Goal: Task Accomplishment & Management: Complete application form

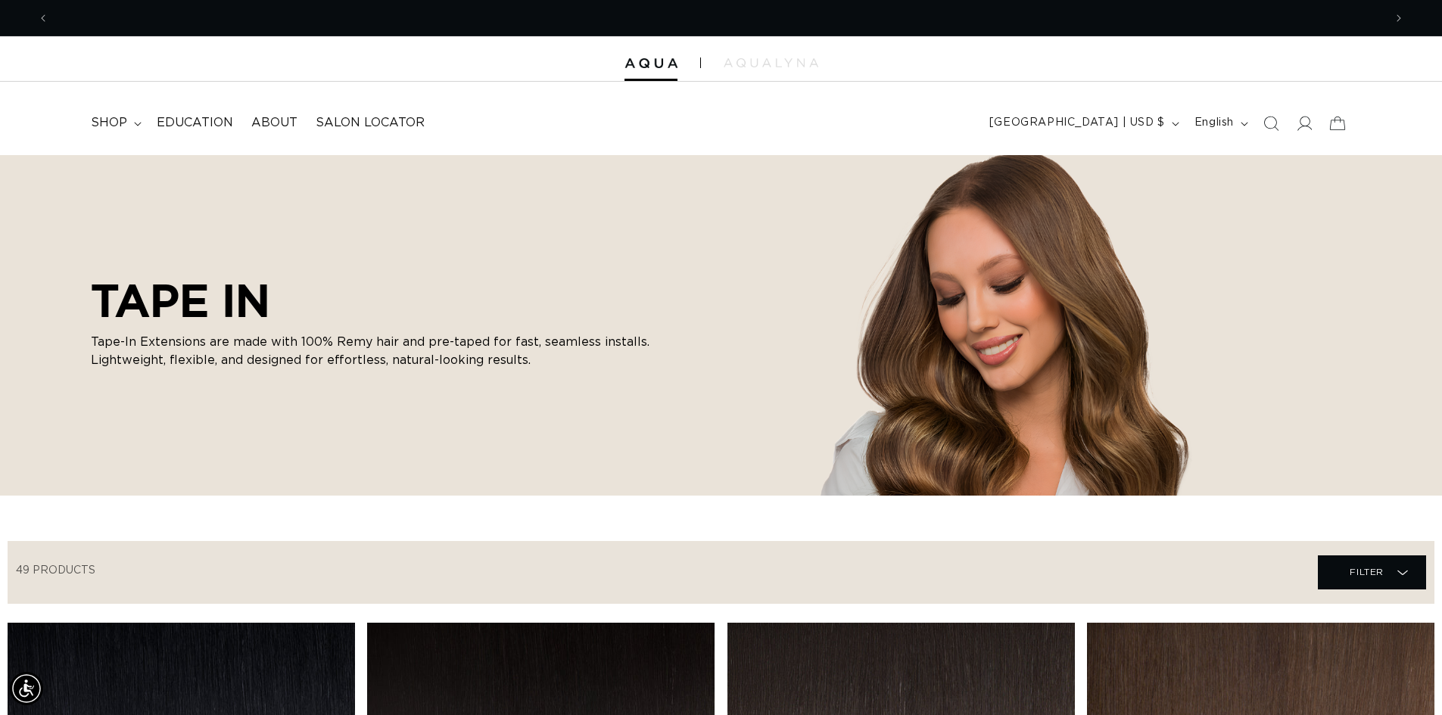
scroll to position [0, 1334]
click at [135, 125] on icon at bounding box center [138, 124] width 8 height 5
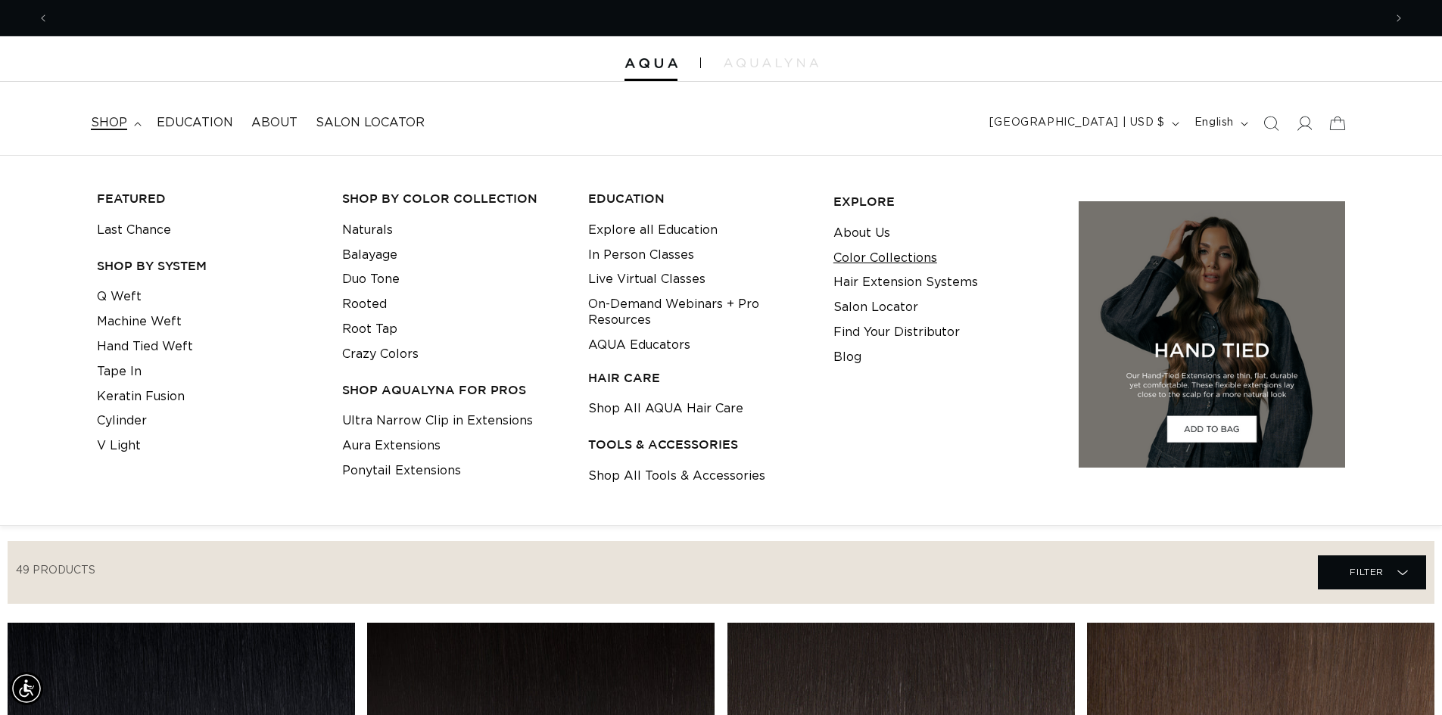
scroll to position [0, 2669]
click at [655, 475] on link "Shop All Tools & Accessories" at bounding box center [676, 476] width 177 height 25
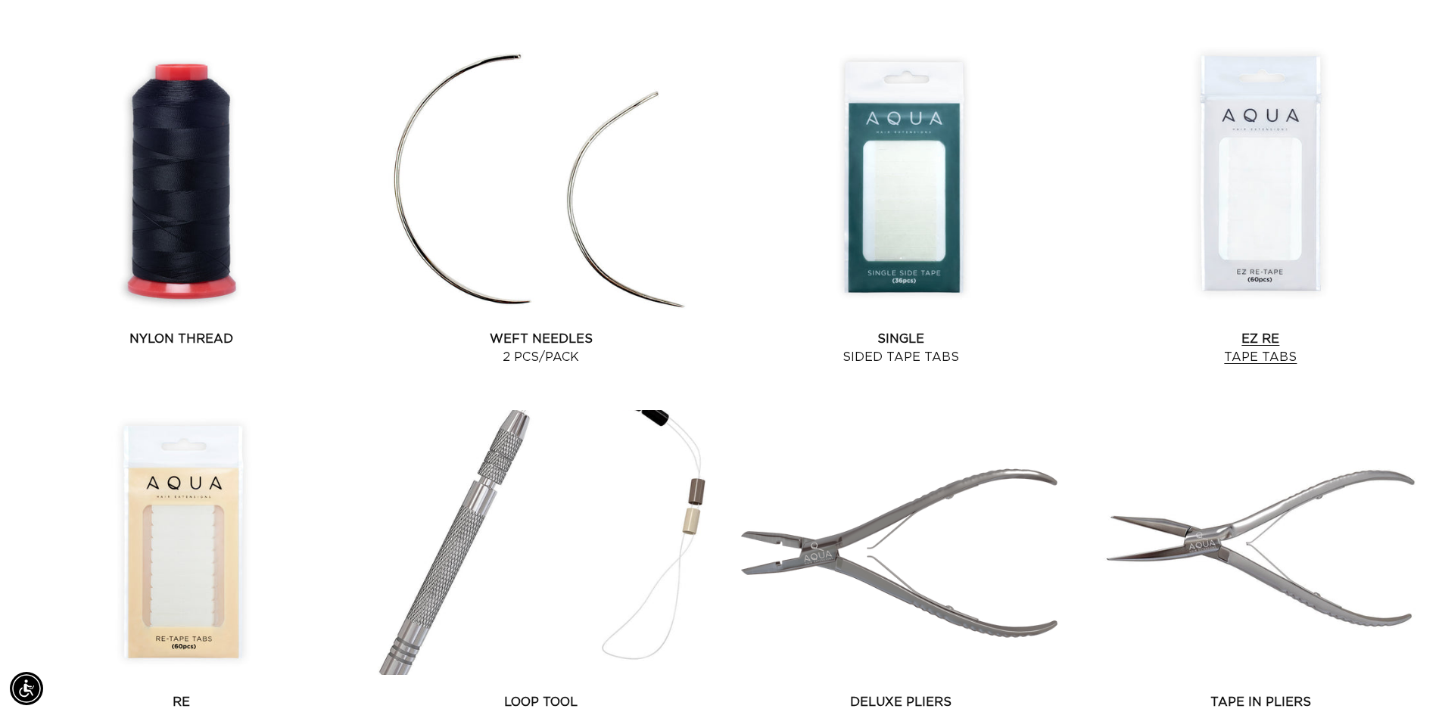
scroll to position [1362, 0]
click at [1282, 331] on link "EZ Re Tape Tabs" at bounding box center [1260, 349] width 347 height 36
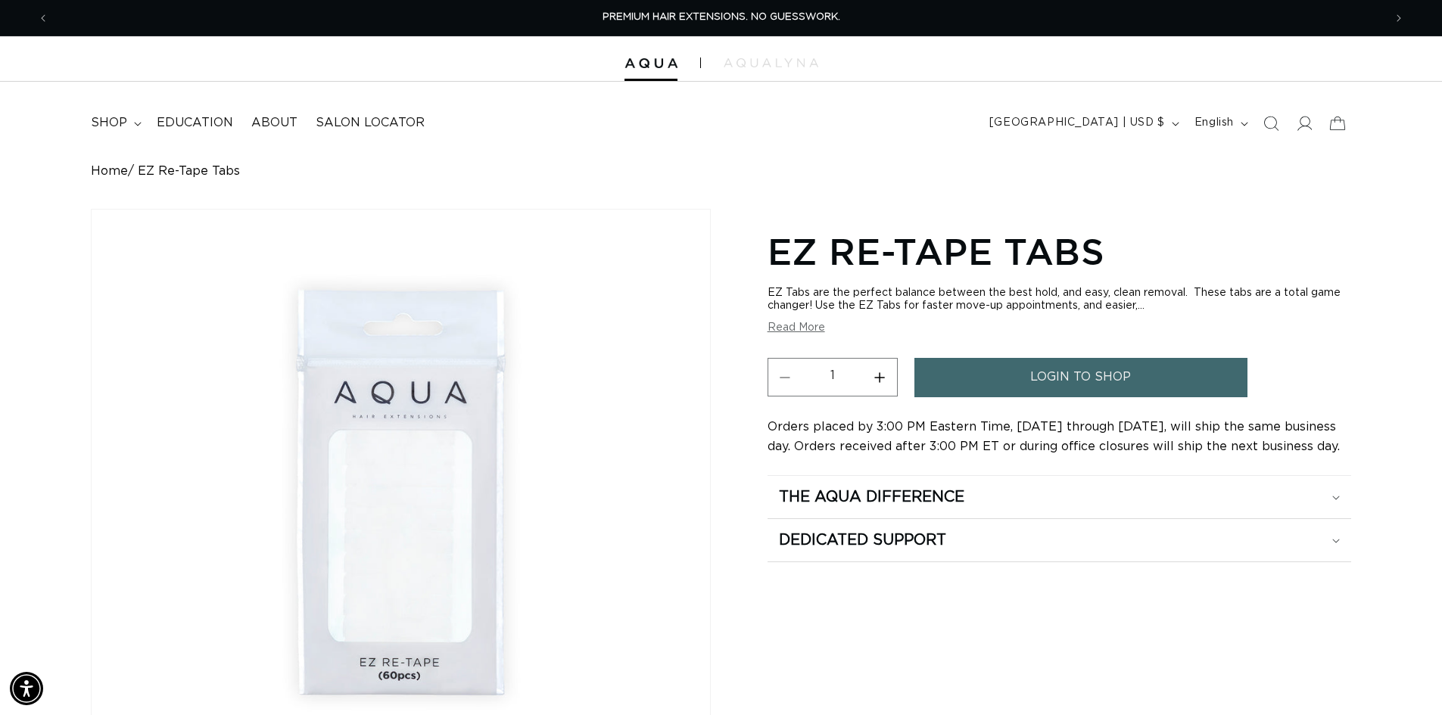
click at [1091, 372] on span "login to shop" at bounding box center [1080, 377] width 101 height 39
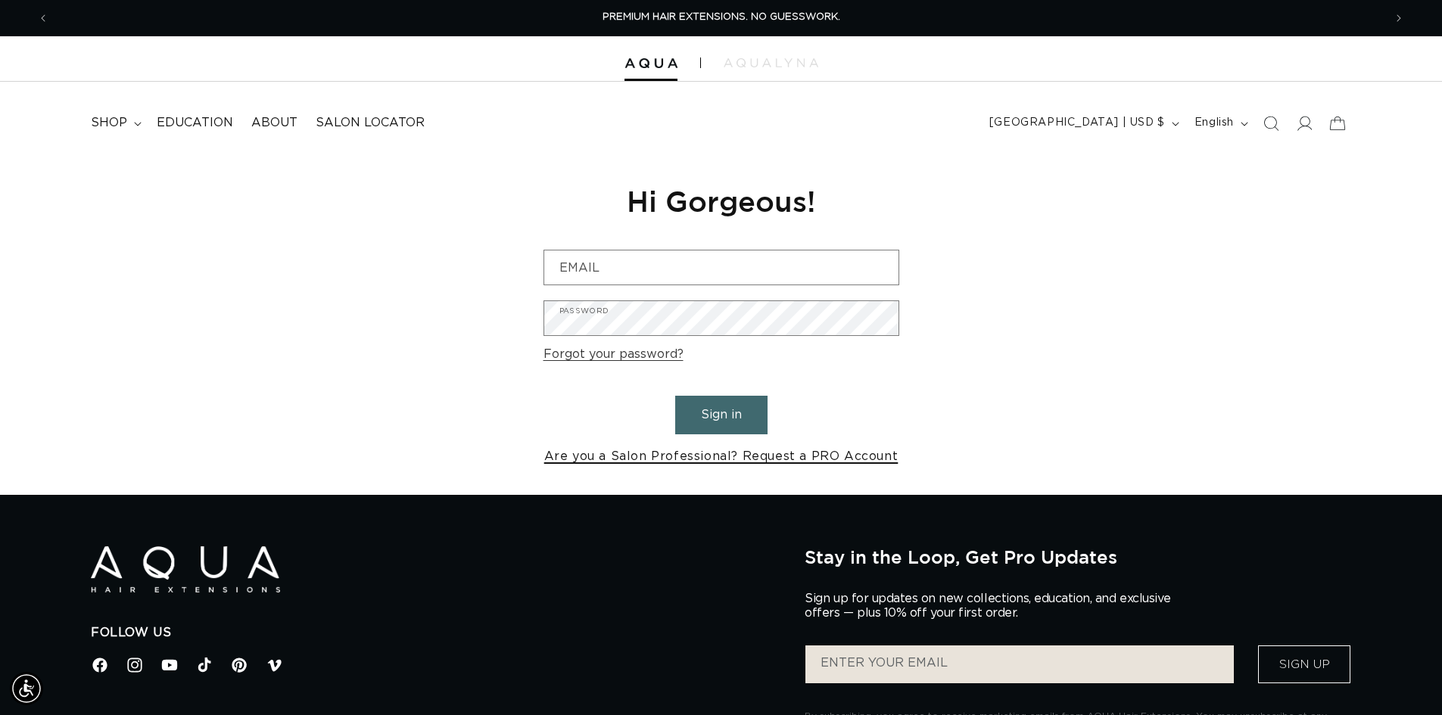
click at [780, 457] on link "Are you a Salon Professional? Request a PRO Account" at bounding box center [721, 457] width 354 height 22
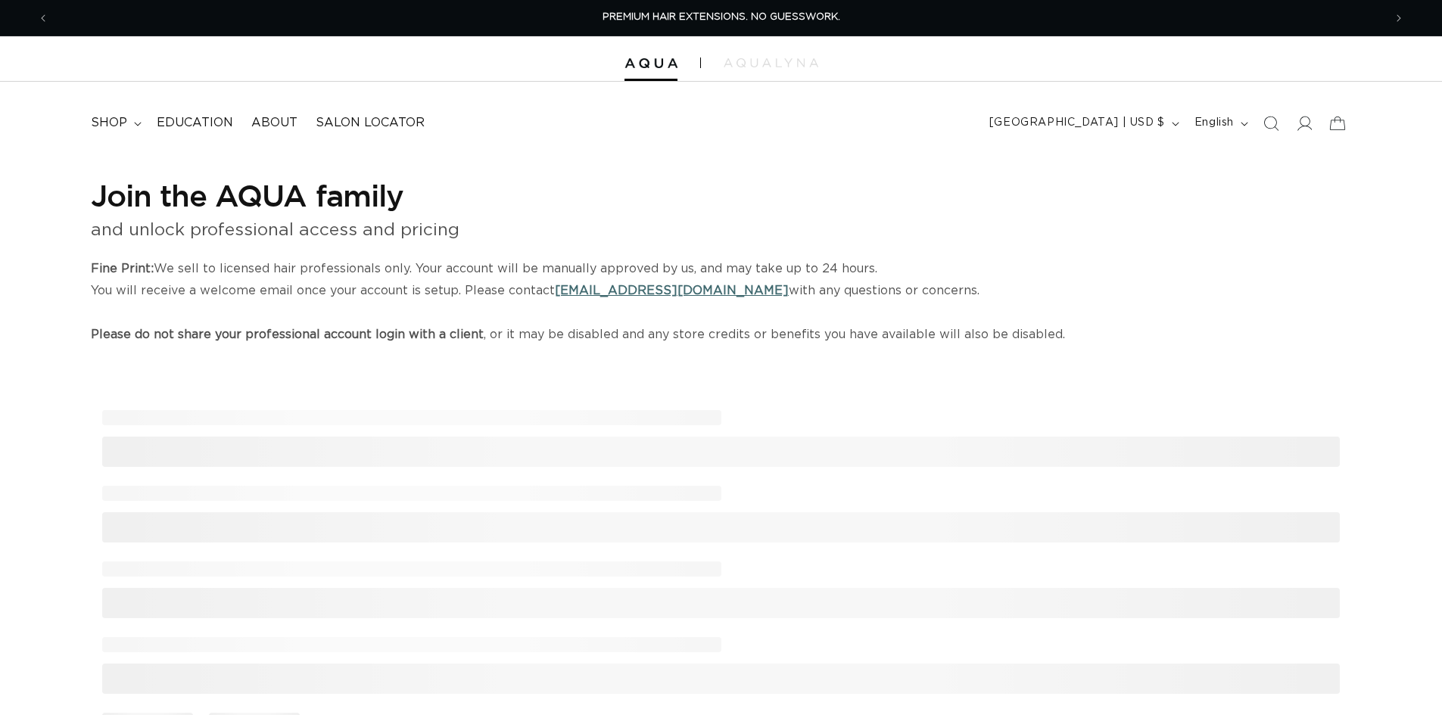
select select "US"
select select "[GEOGRAPHIC_DATA]"
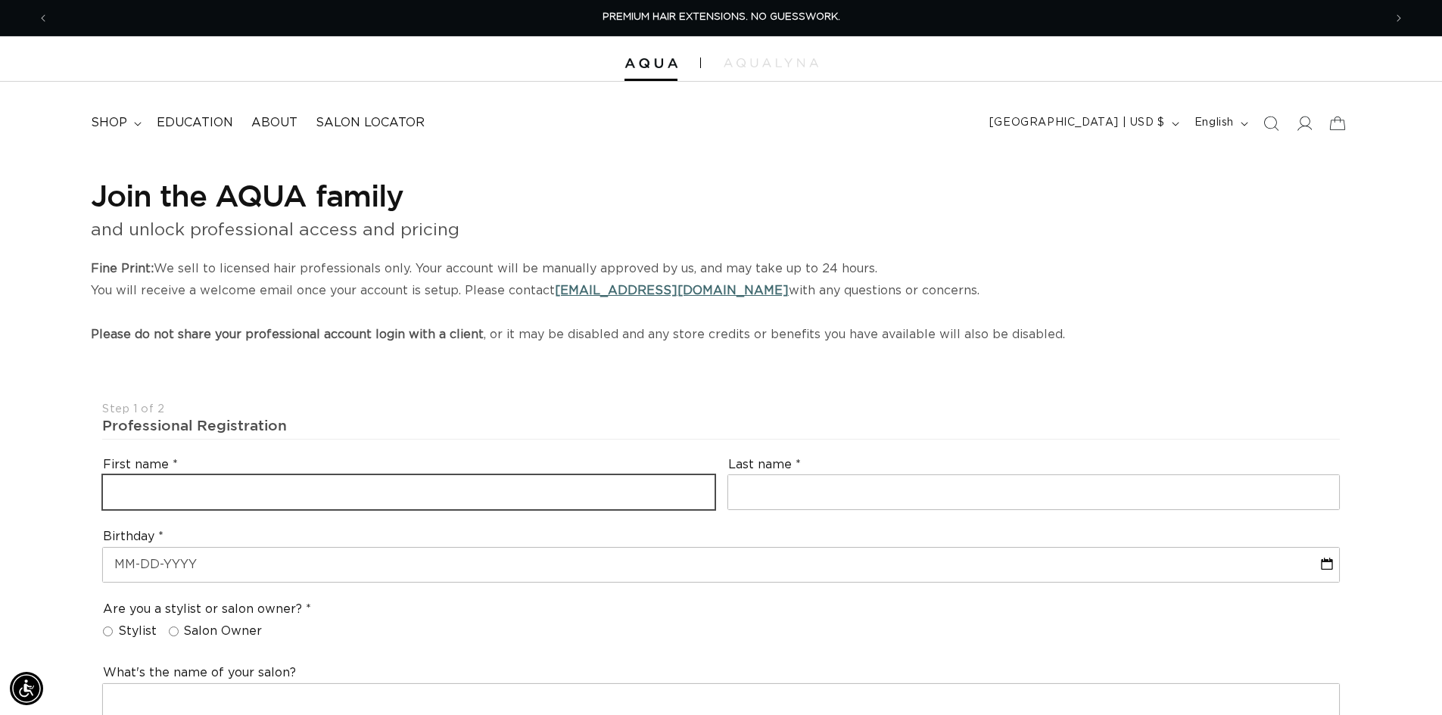
click at [254, 483] on input "text" at bounding box center [409, 492] width 612 height 34
type input "Amber"
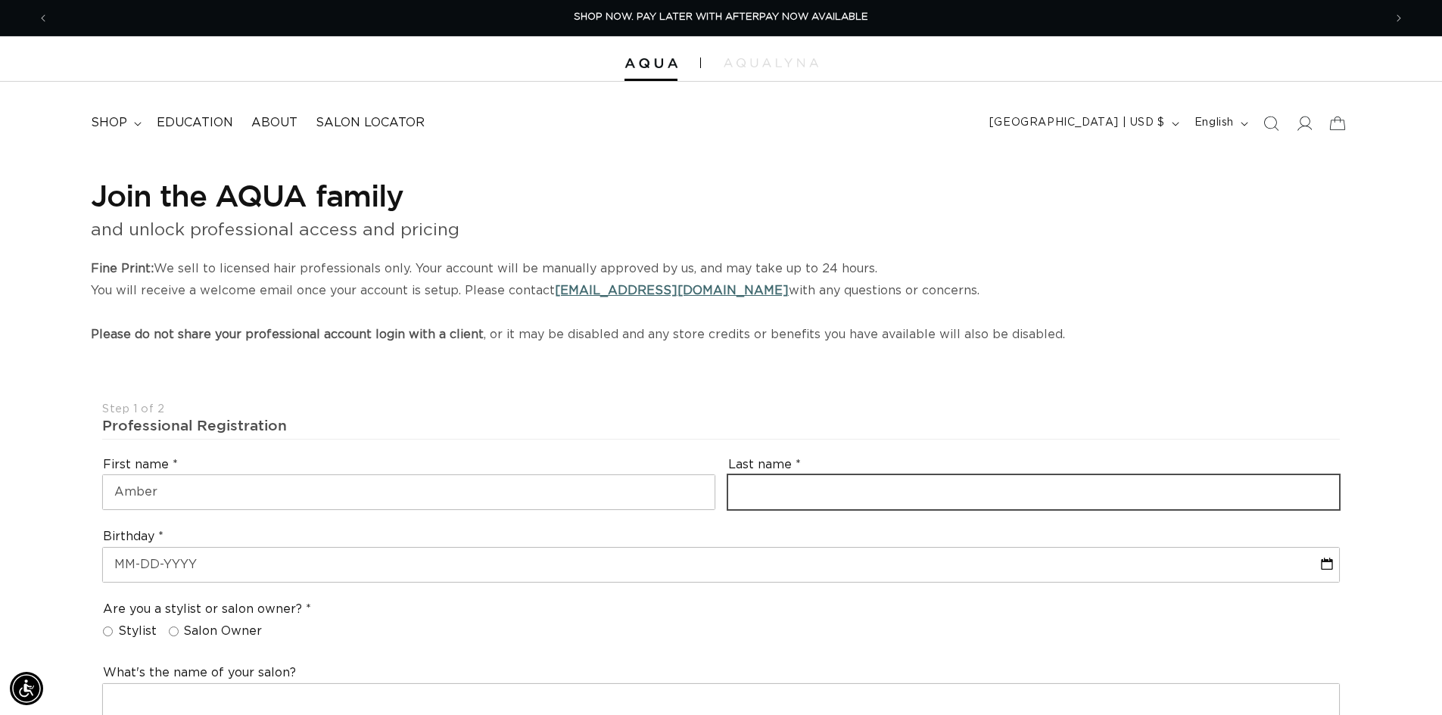
click at [806, 498] on input "text" at bounding box center [1034, 492] width 612 height 34
type input "Greenway"
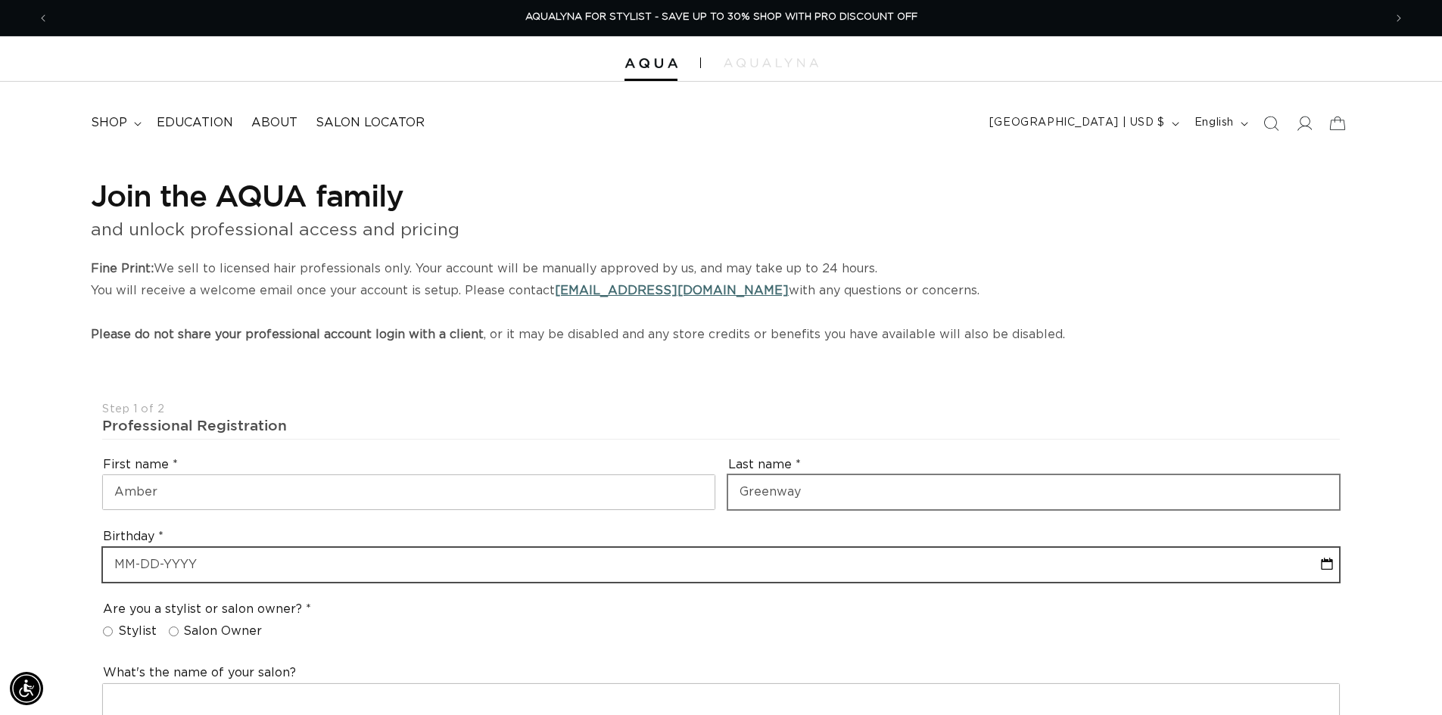
select select "9"
select select "2025"
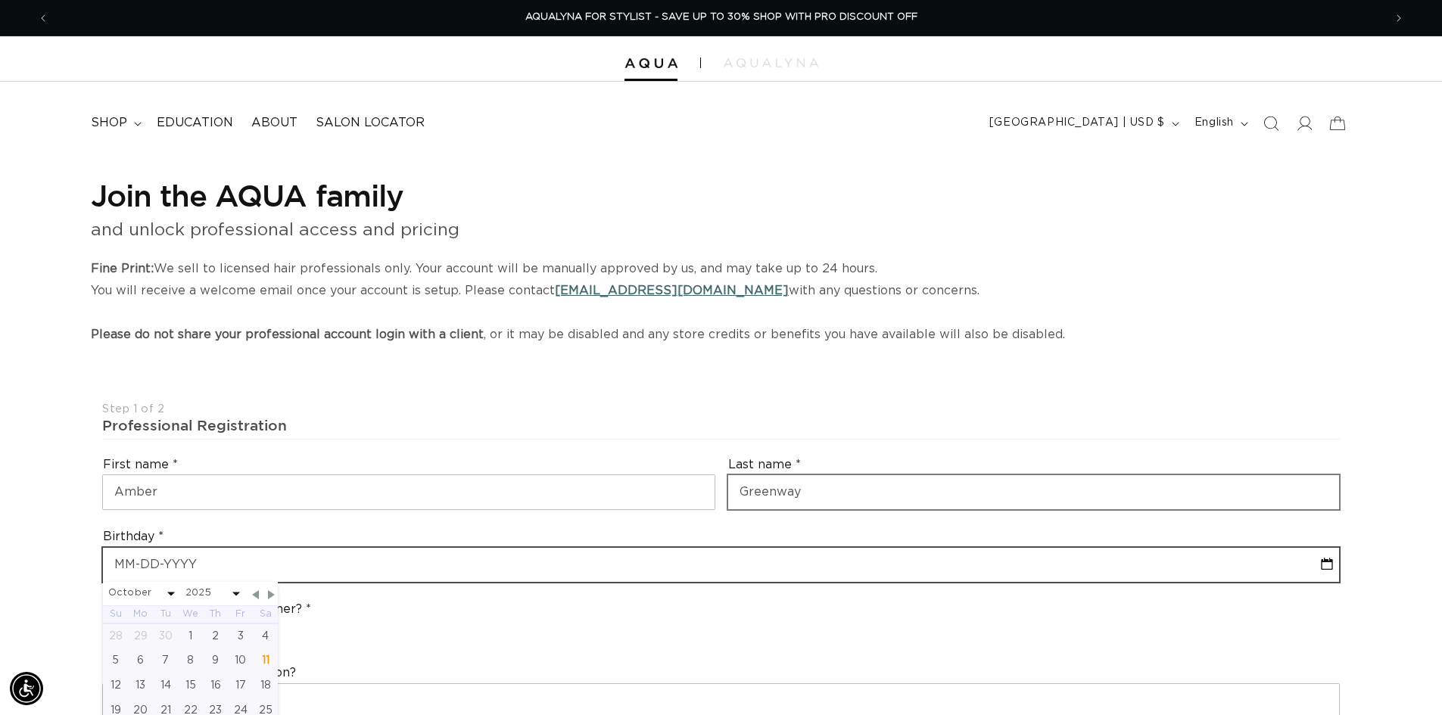
type input "0"
select select "9"
select select "2025"
type input "08"
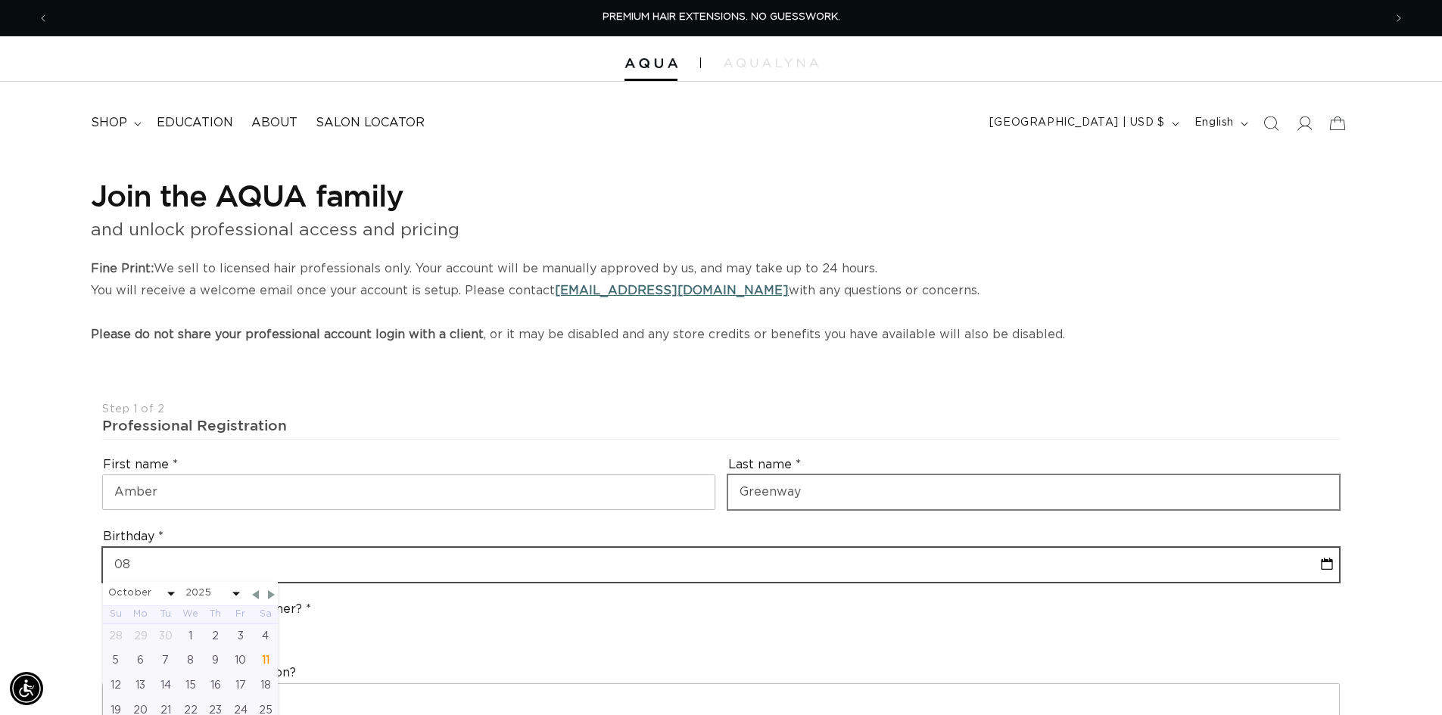
select select "9"
select select "2025"
type input "08-1"
select select "9"
select select "2025"
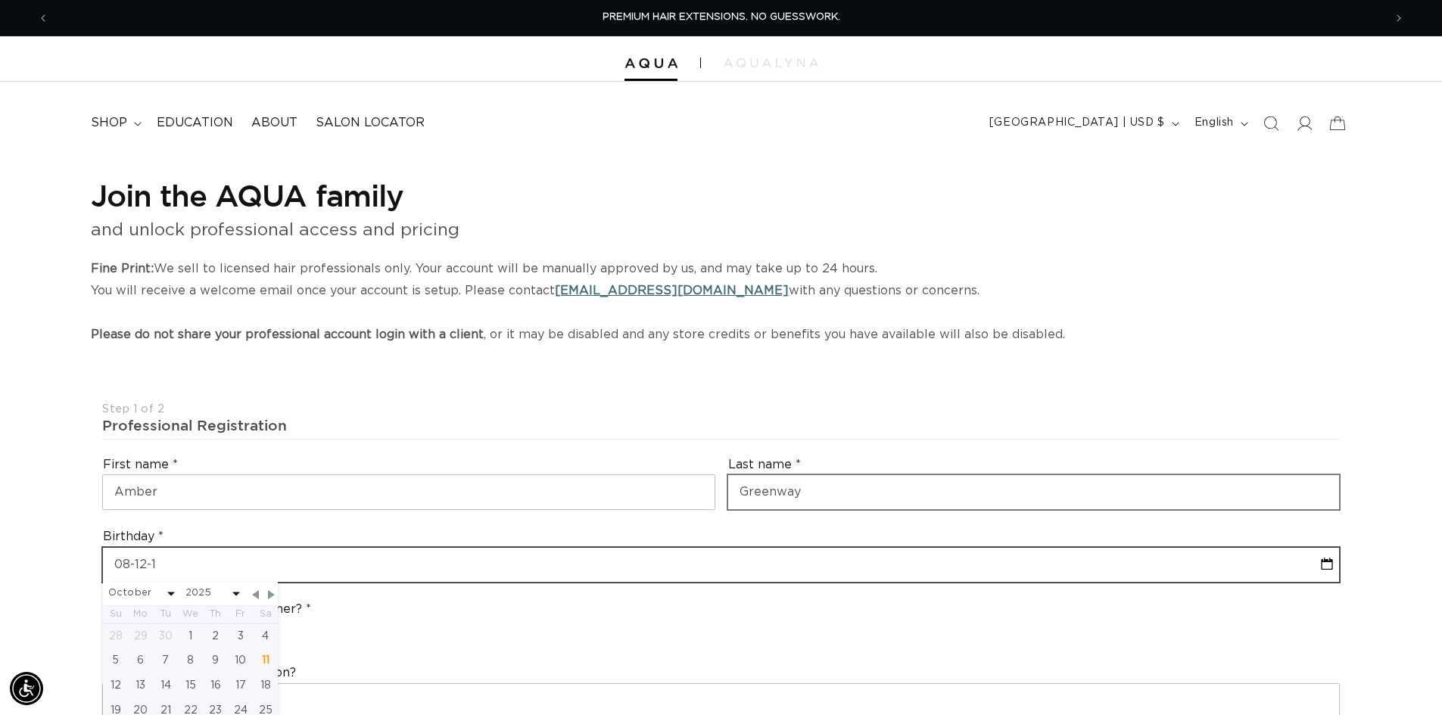
type input "[DATE]"
select select "9"
select select "2025"
type input "[PHONE_NUMBER]"
select select "9"
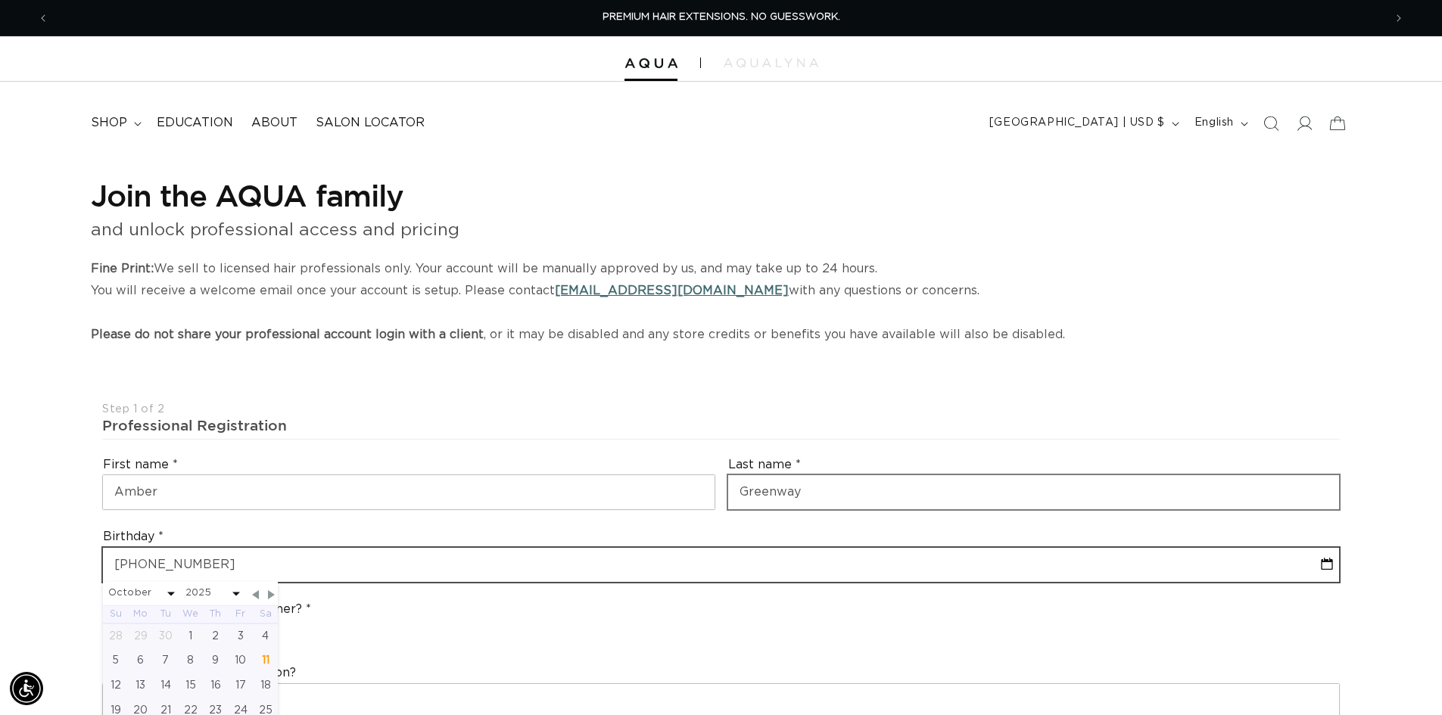
select select "2025"
type input "[DATE]"
select select "7"
select select "1987"
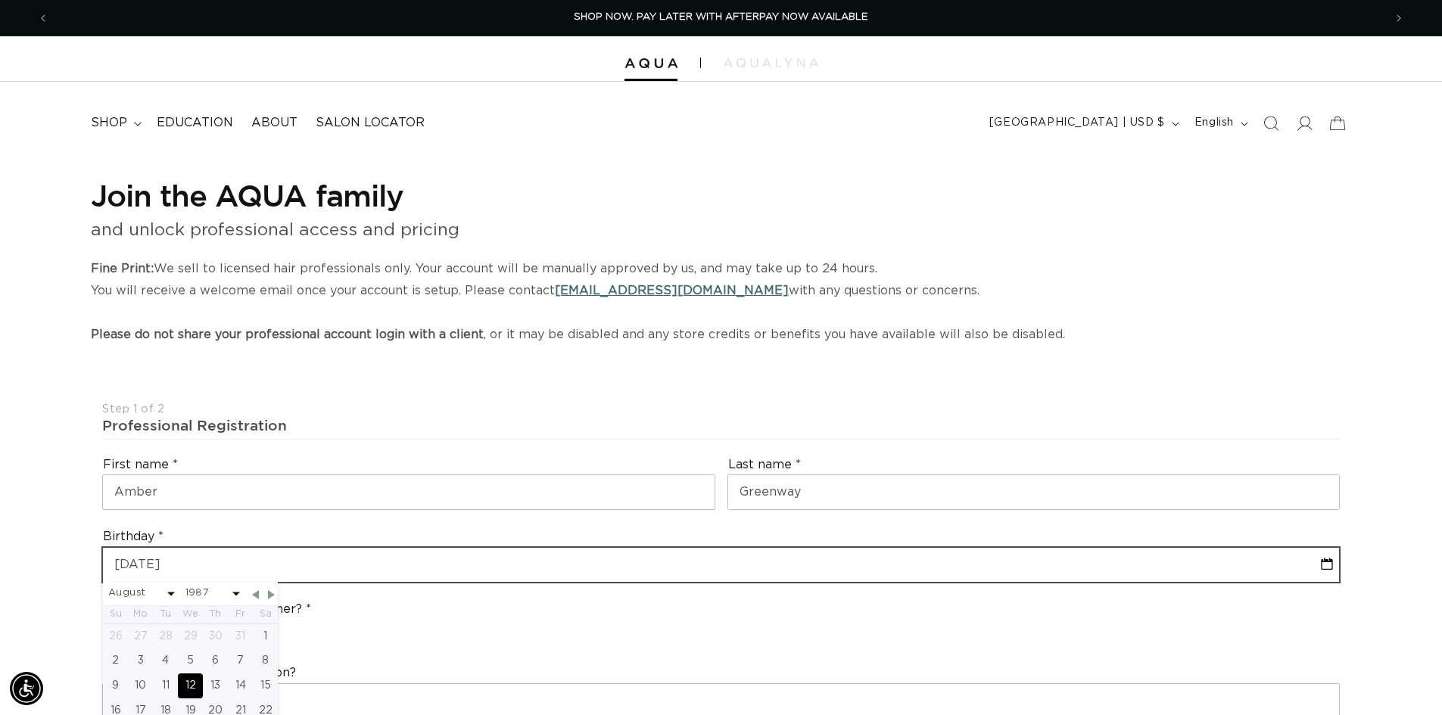
type input "[DATE]"
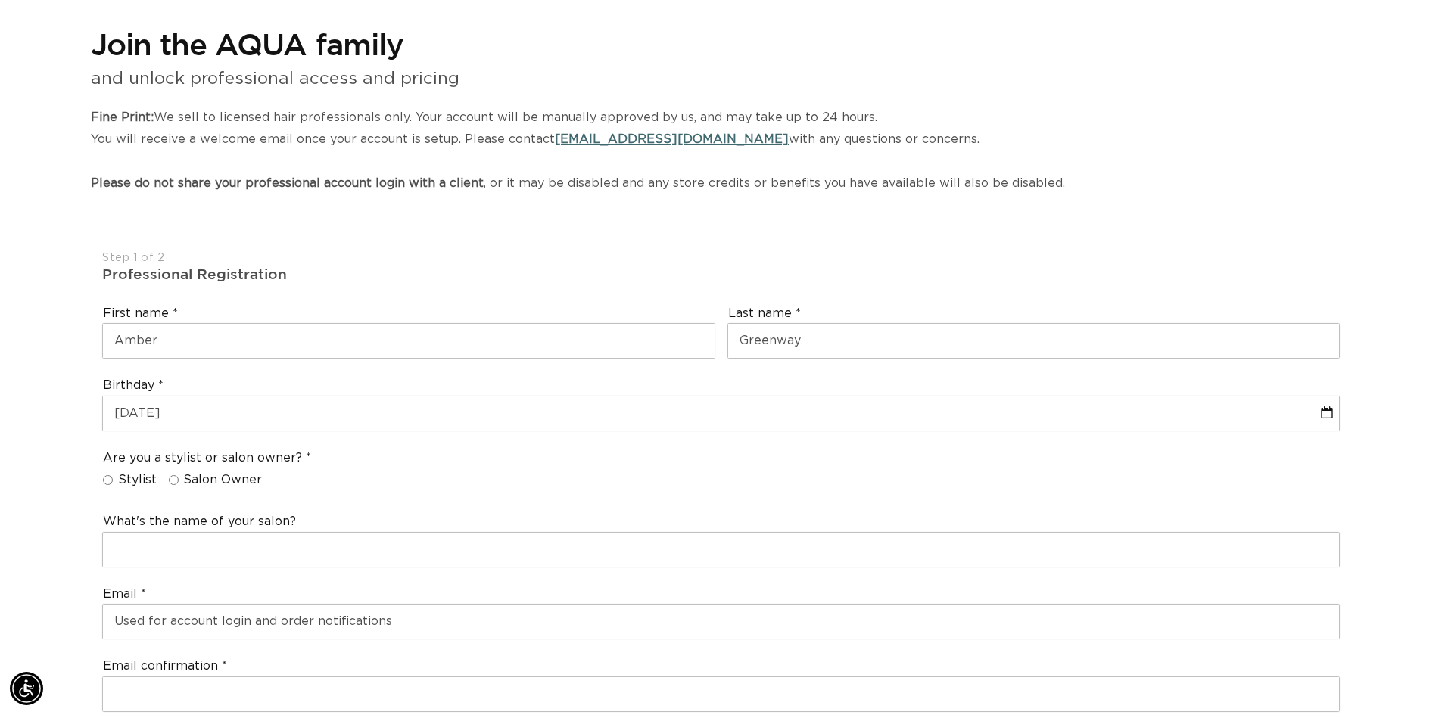
scroll to position [0, 2669]
click at [105, 484] on input "Stylist" at bounding box center [108, 480] width 10 height 10
radio input "true"
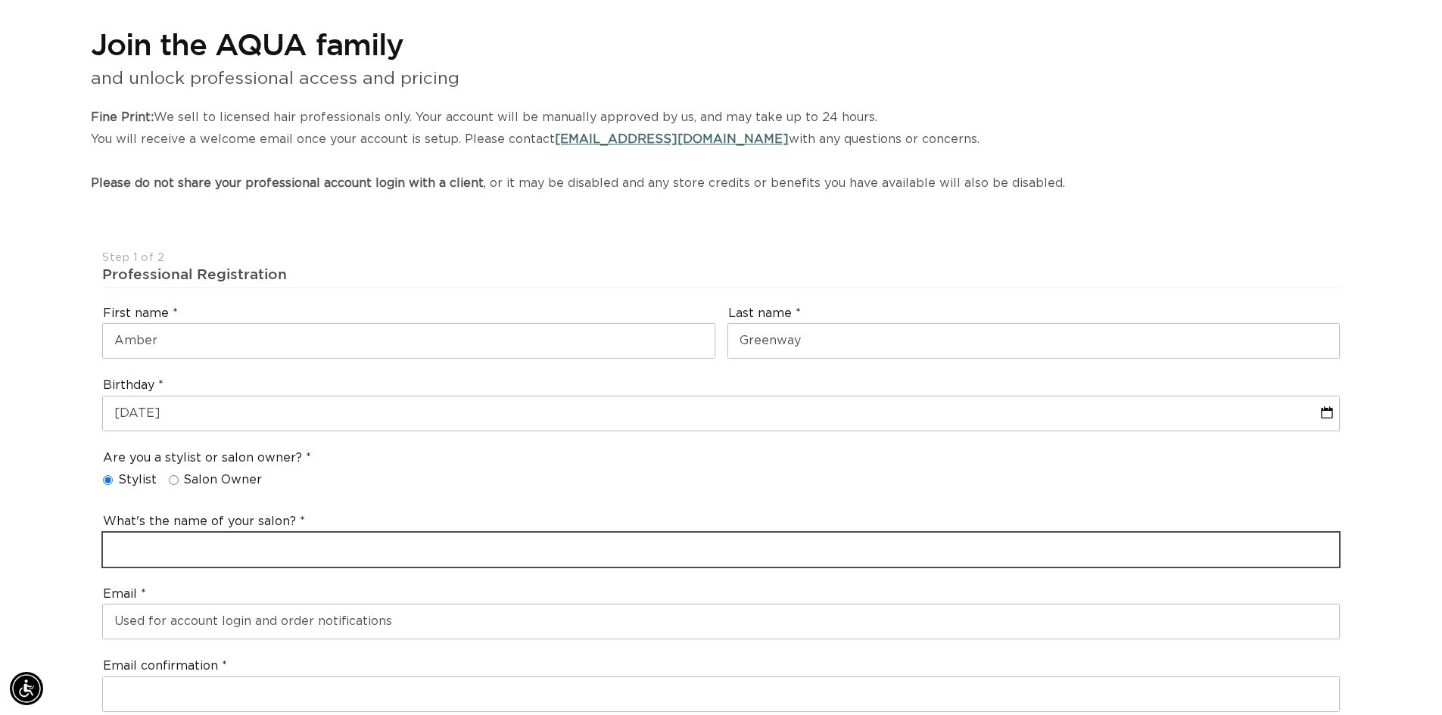
click at [160, 546] on input "text" at bounding box center [721, 550] width 1236 height 34
type input "Salon Azure and Spa"
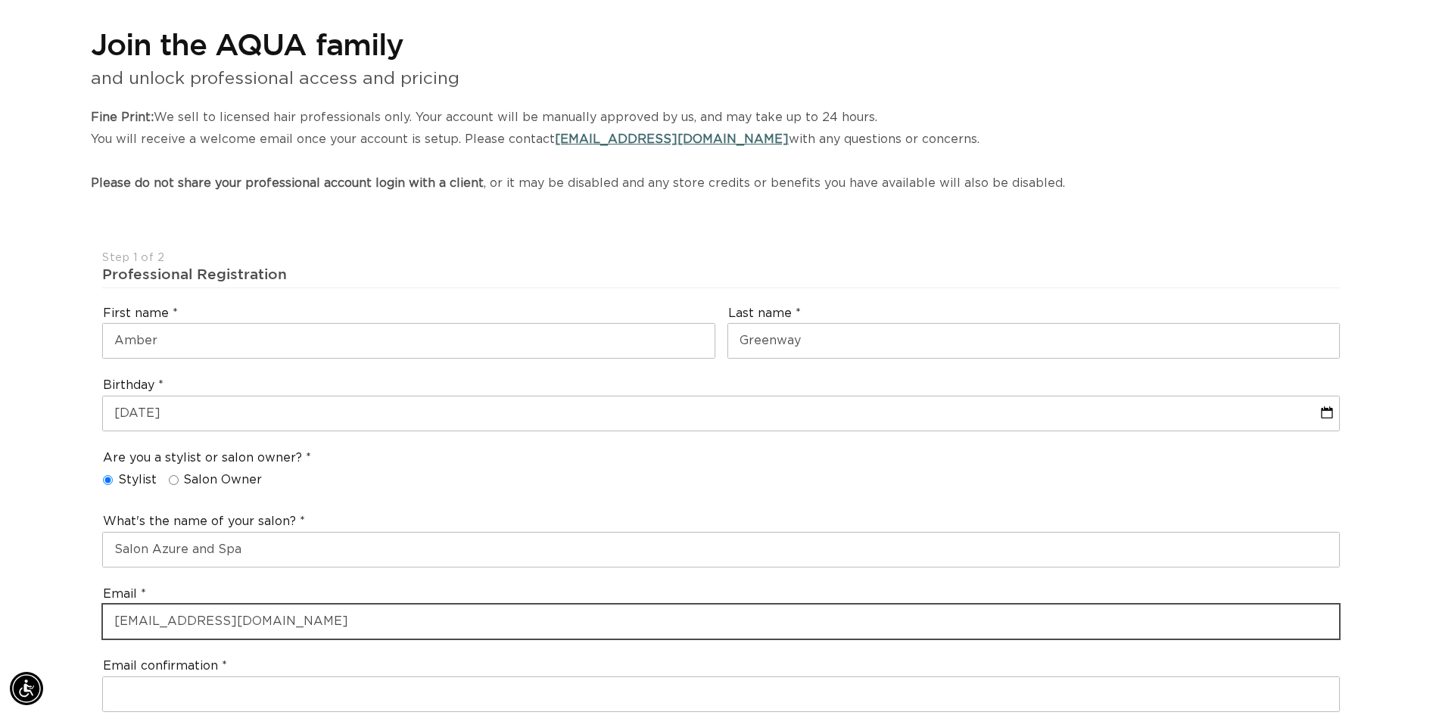
scroll to position [0, 2669]
type input "[EMAIL_ADDRESS][DOMAIN_NAME]"
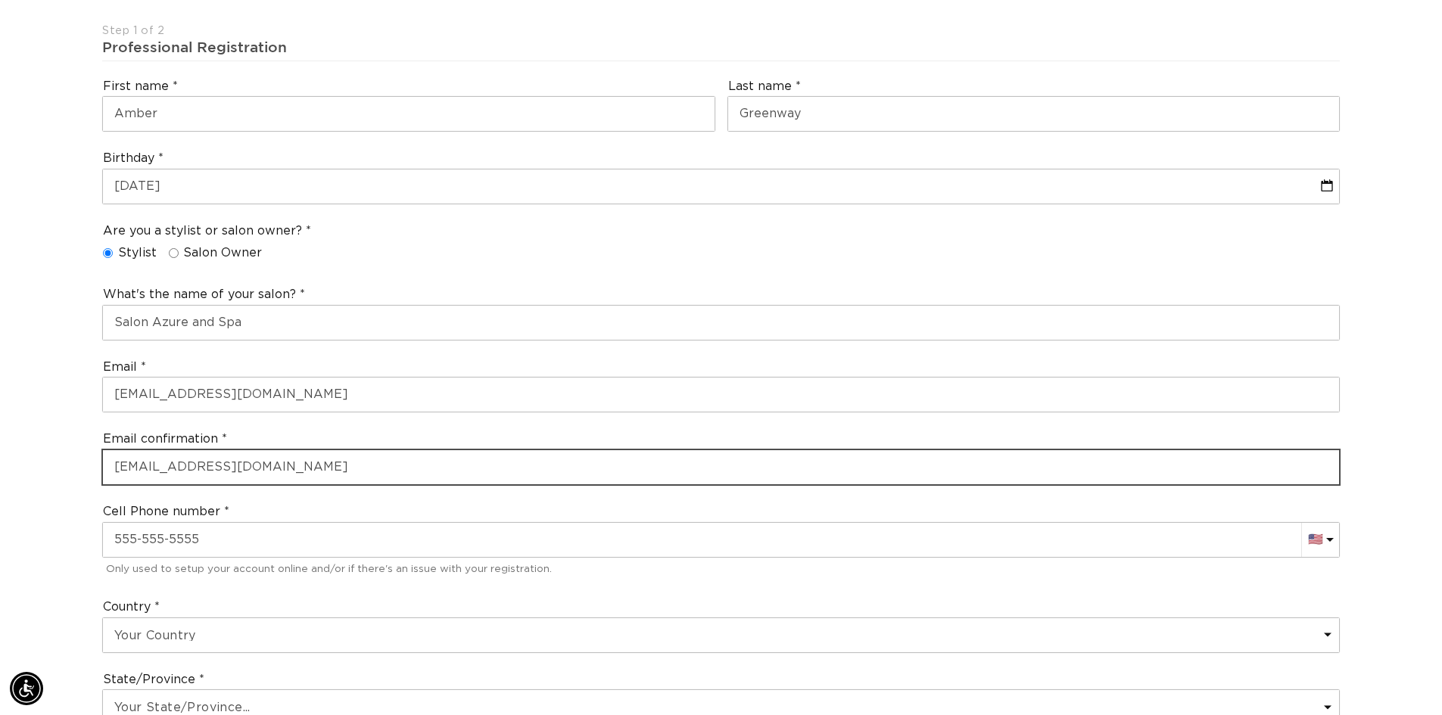
scroll to position [0, 1334]
type input "[EMAIL_ADDRESS][DOMAIN_NAME]"
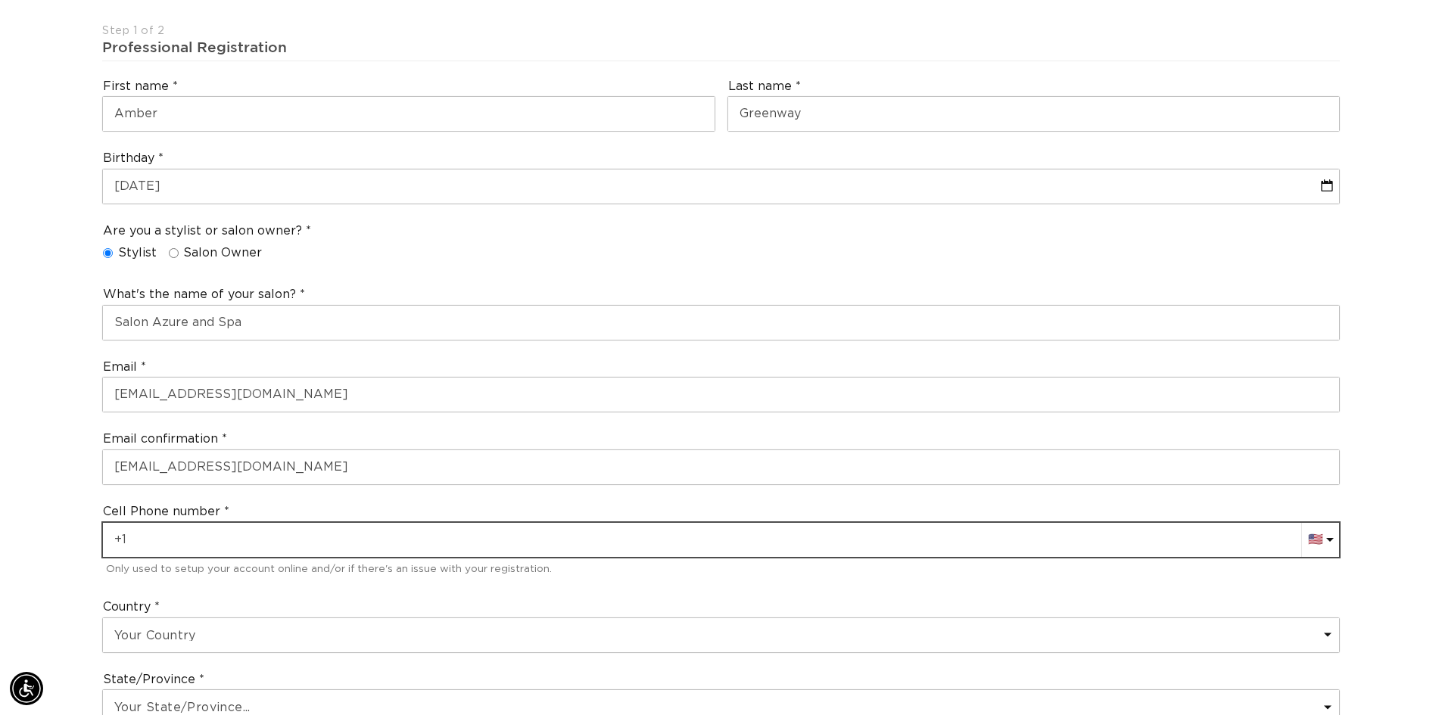
click at [219, 534] on input "+1" at bounding box center [721, 540] width 1236 height 34
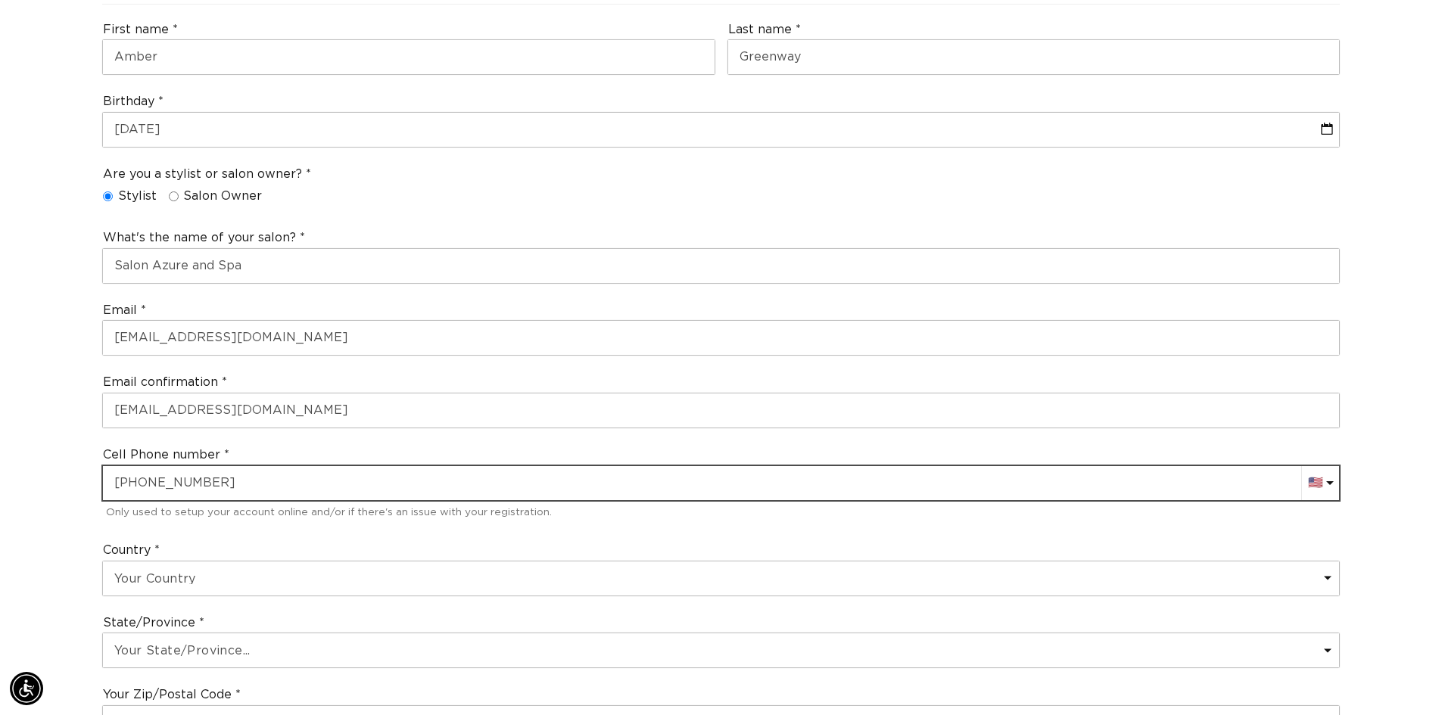
scroll to position [530, 0]
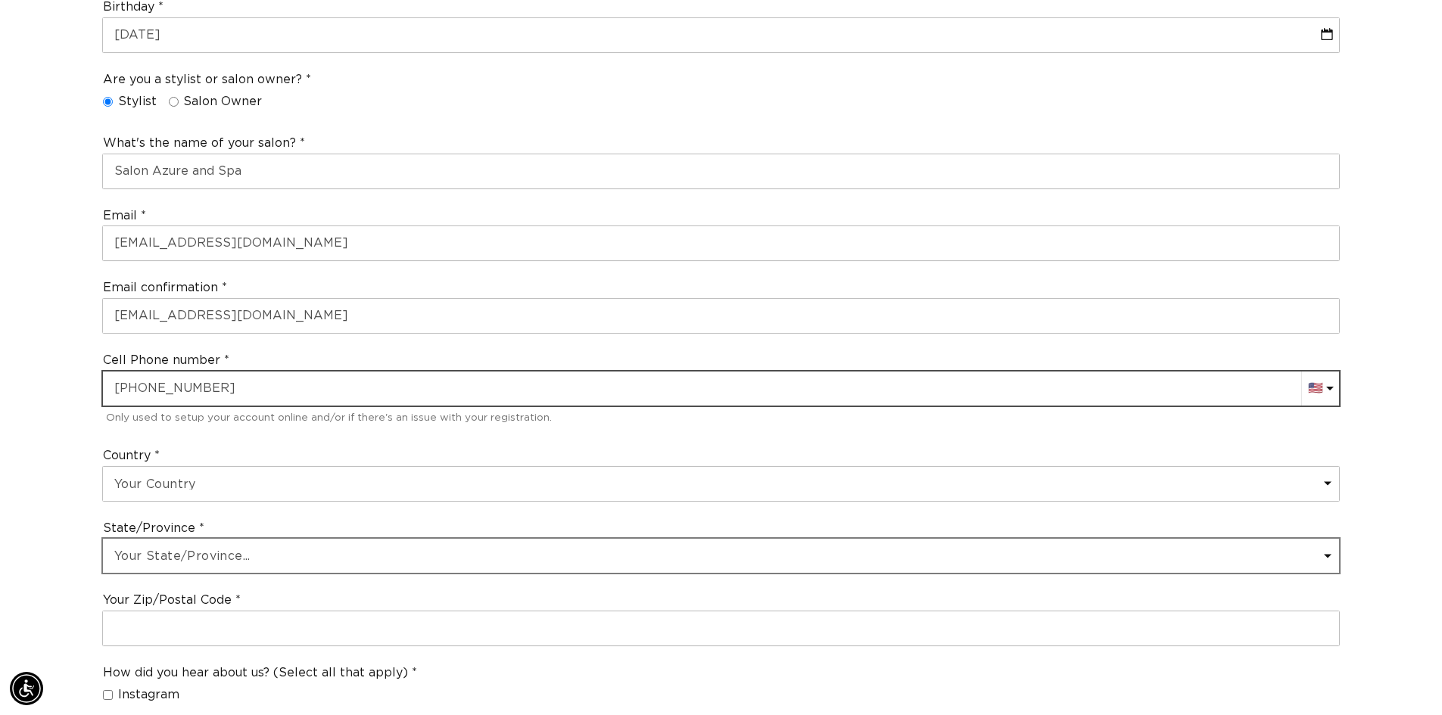
type input "[PHONE_NUMBER]"
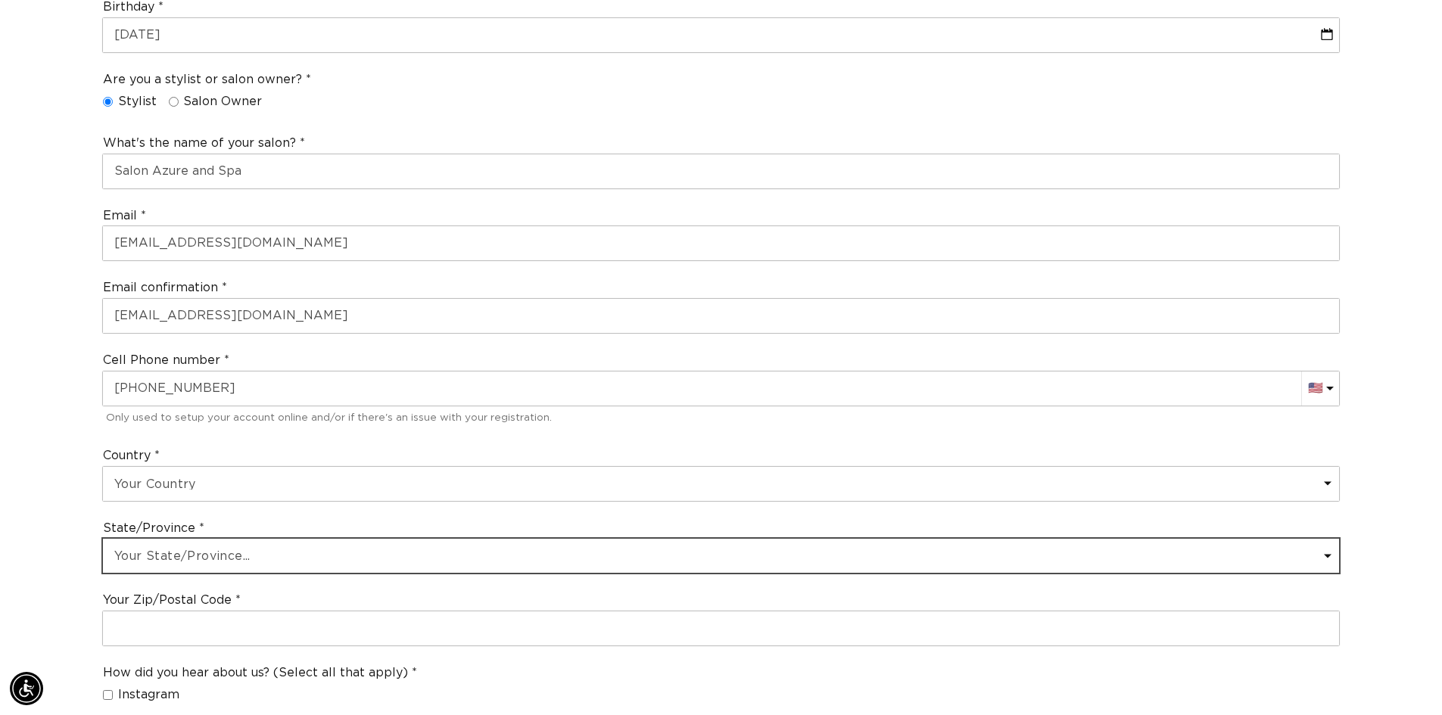
click at [211, 553] on select "Your State/Province... [US_STATE] [US_STATE] [US_STATE] [US_STATE] [US_STATE] […" at bounding box center [721, 556] width 1236 height 34
select select "[US_STATE]"
click at [103, 539] on select "Your State/Province... [US_STATE] [US_STATE] [US_STATE] [US_STATE] [US_STATE] […" at bounding box center [721, 556] width 1236 height 34
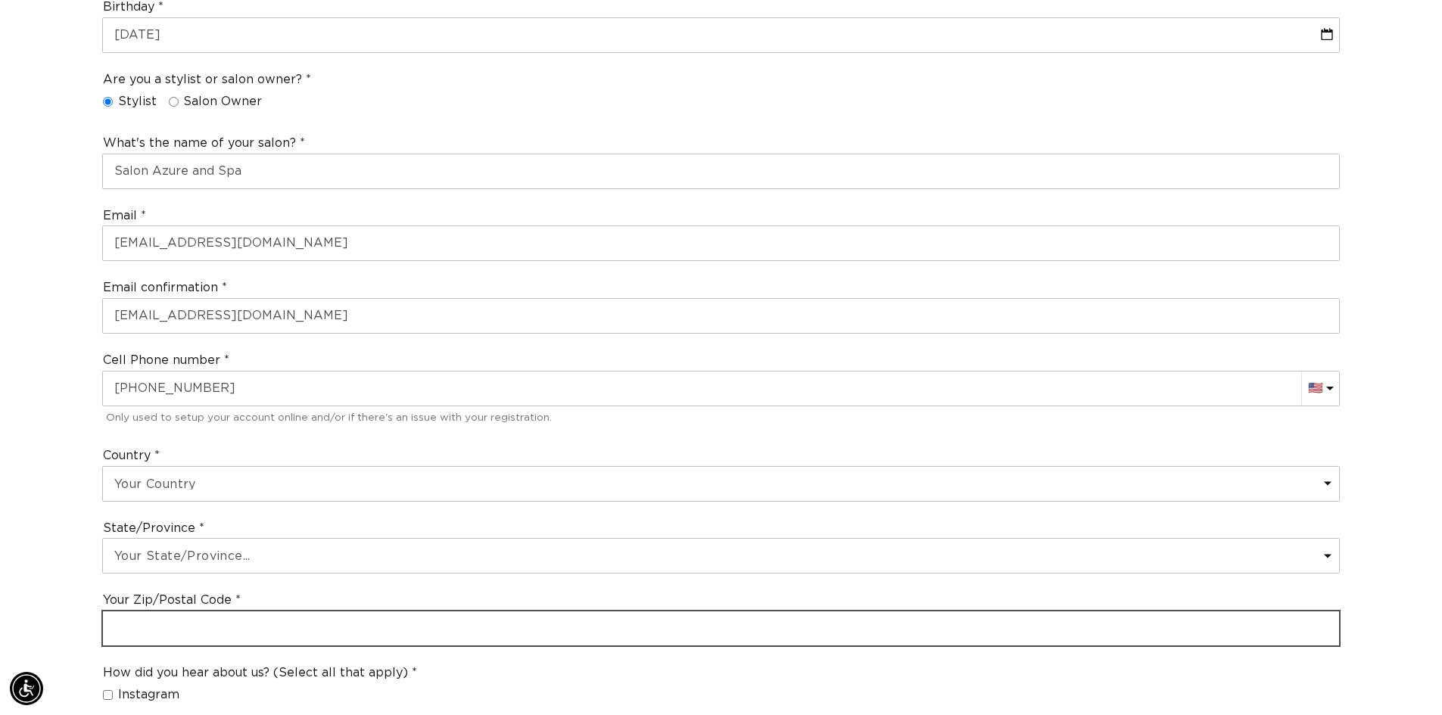
click at [146, 631] on input "text" at bounding box center [721, 629] width 1236 height 34
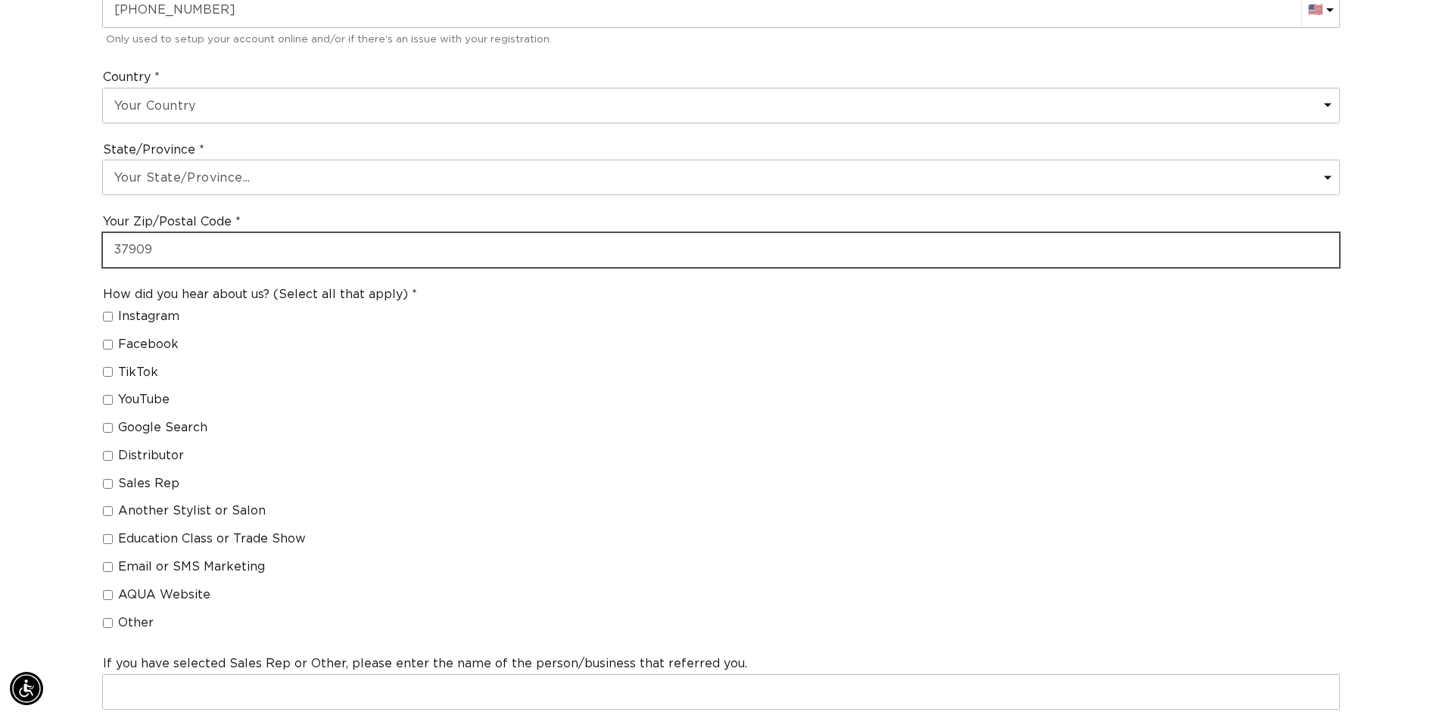
scroll to position [0, 2669]
type input "37909"
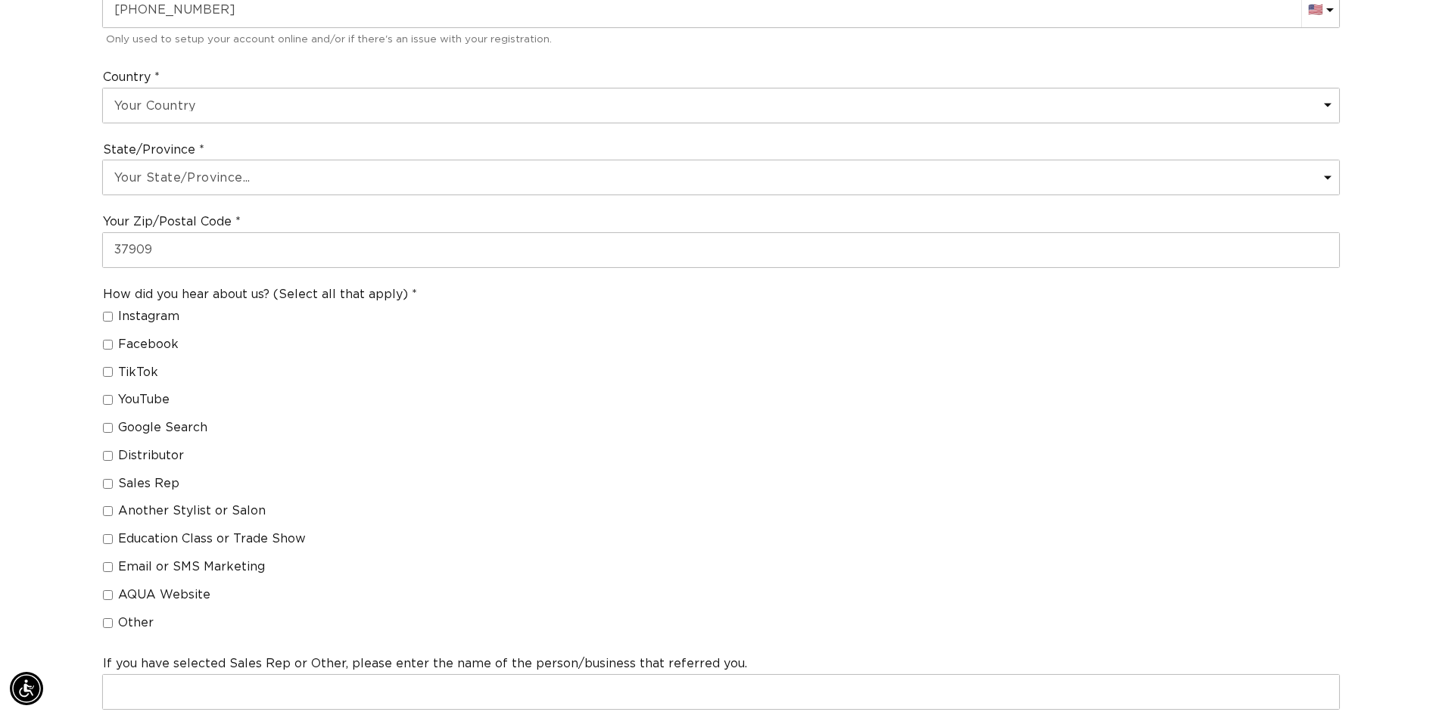
click at [106, 511] on input "Another Stylist or Salon" at bounding box center [108, 511] width 10 height 10
checkbox input "true"
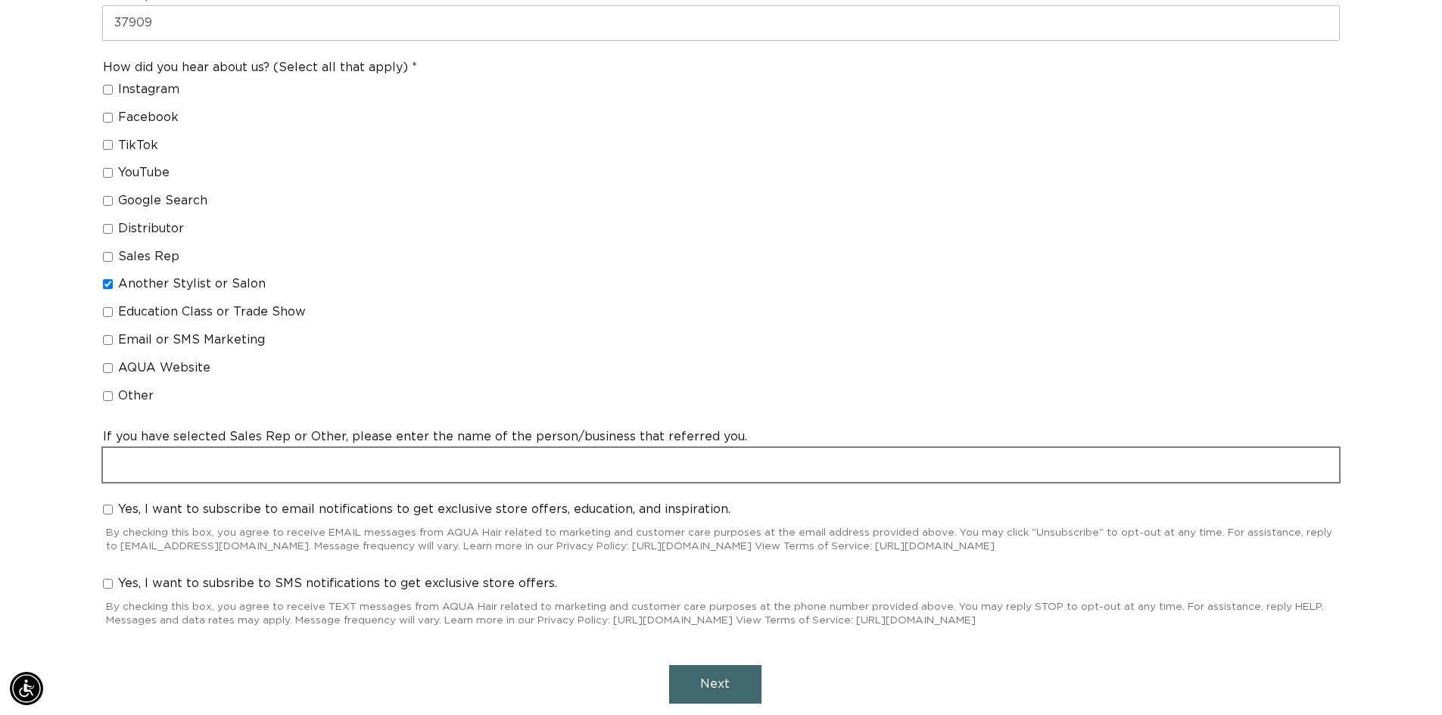
scroll to position [0, 0]
click at [344, 464] on input "text" at bounding box center [721, 465] width 1236 height 34
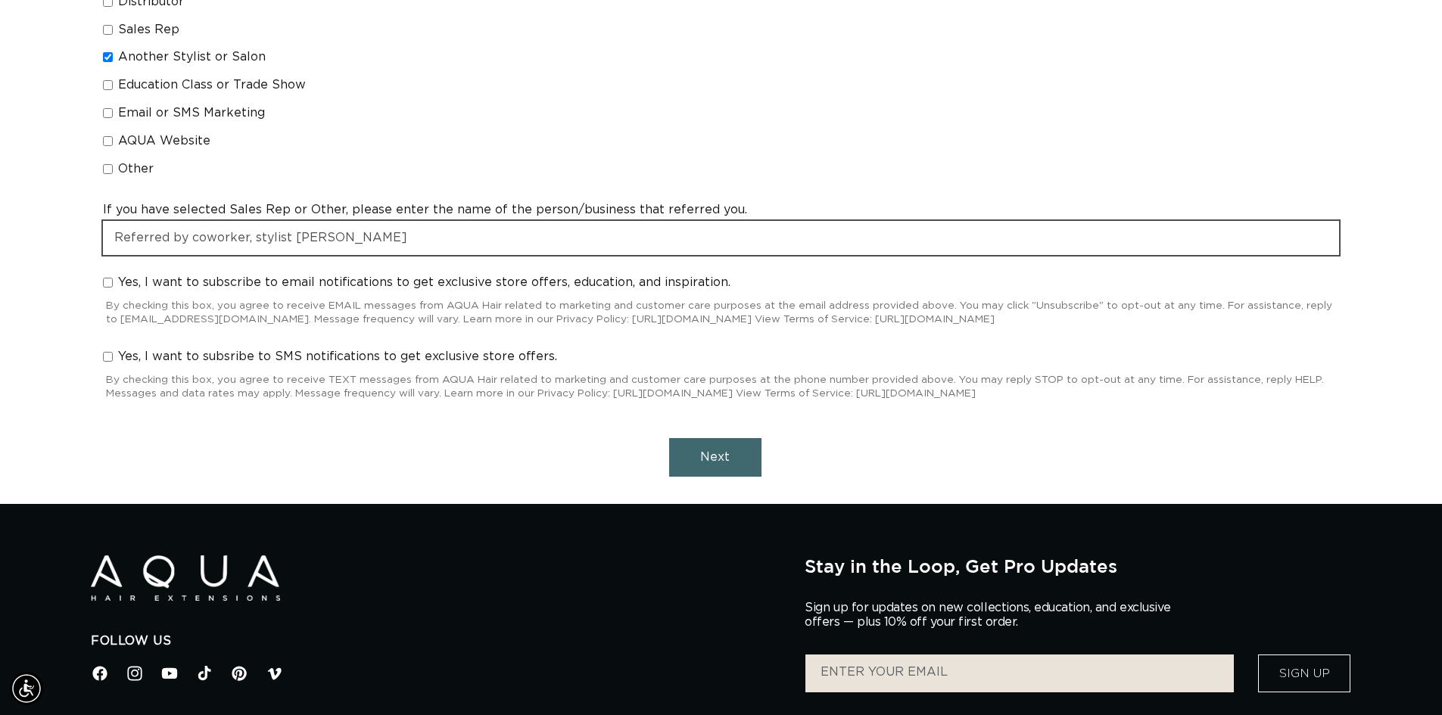
type input "Referred by coworker, stylist [PERSON_NAME]"
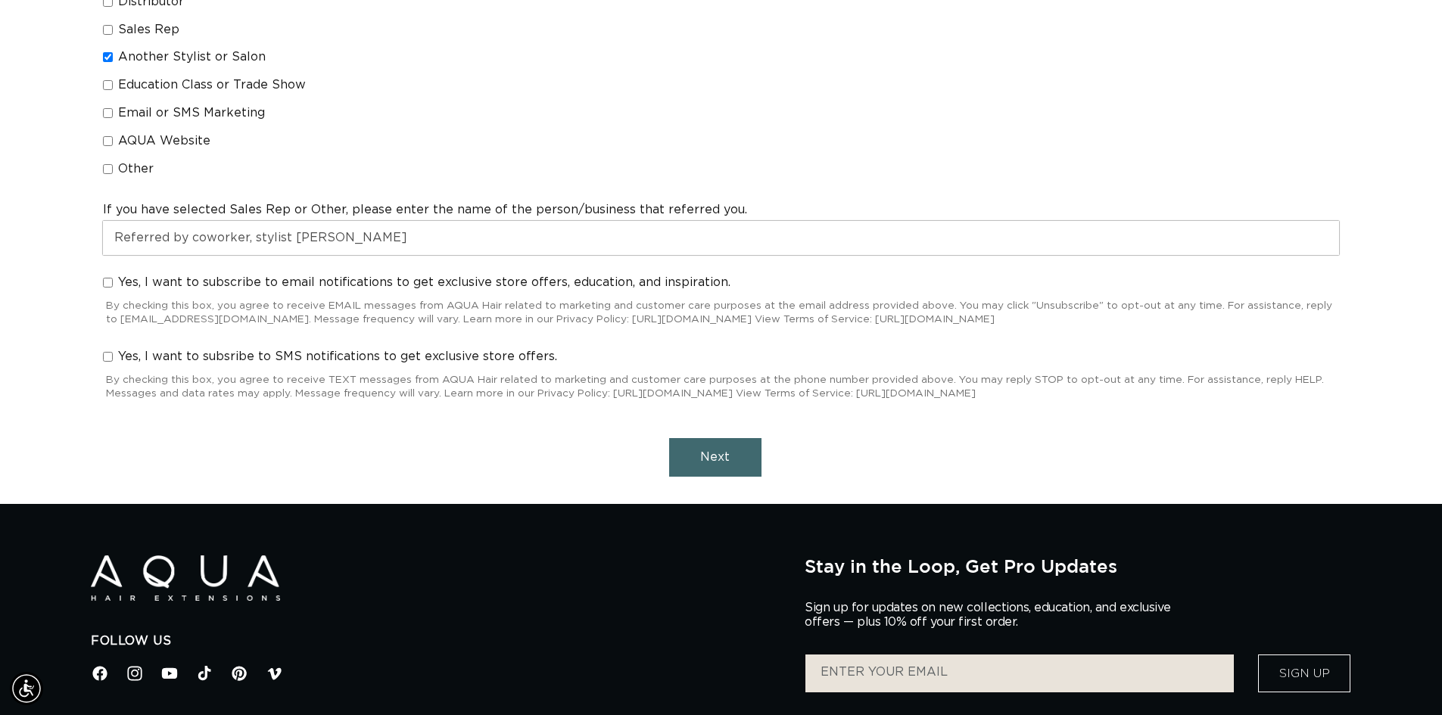
click at [714, 456] on span "Next" at bounding box center [715, 457] width 30 height 12
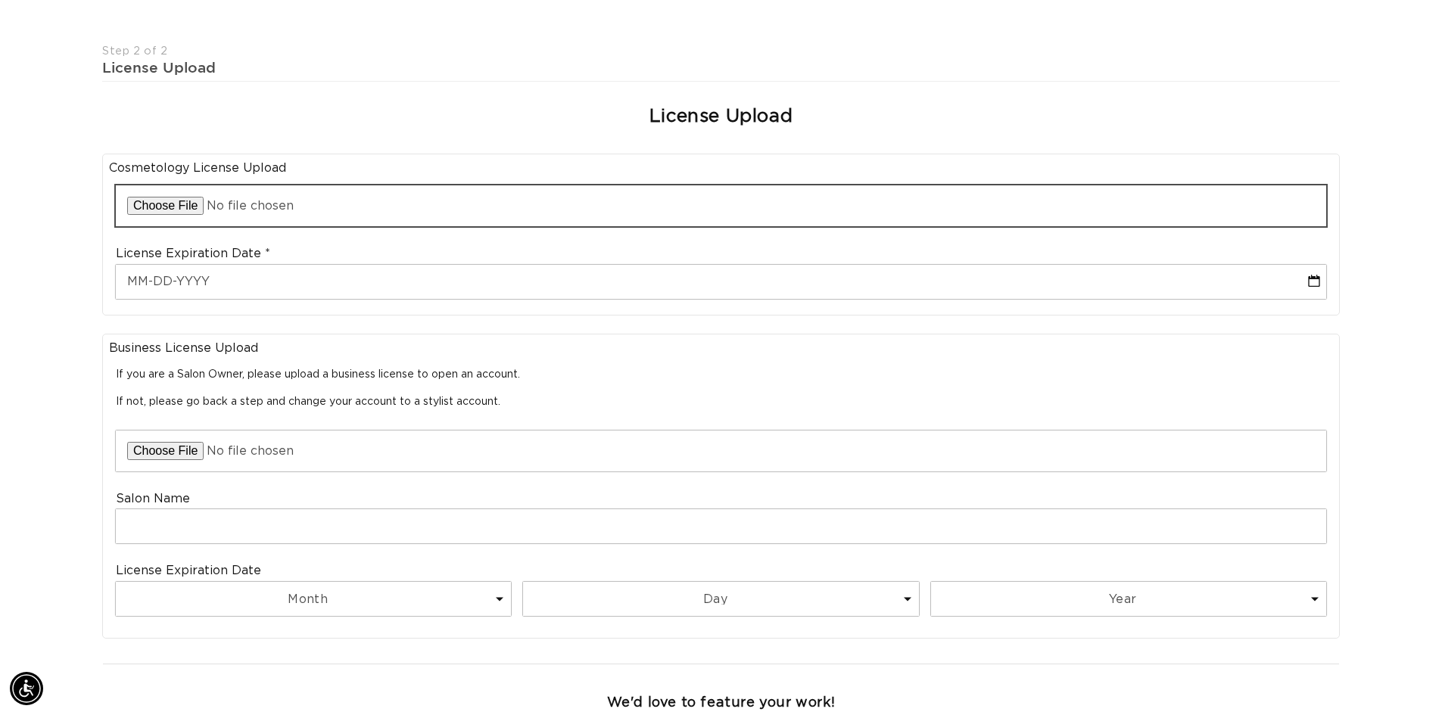
scroll to position [0, 0]
